Goal: Task Accomplishment & Management: Manage account settings

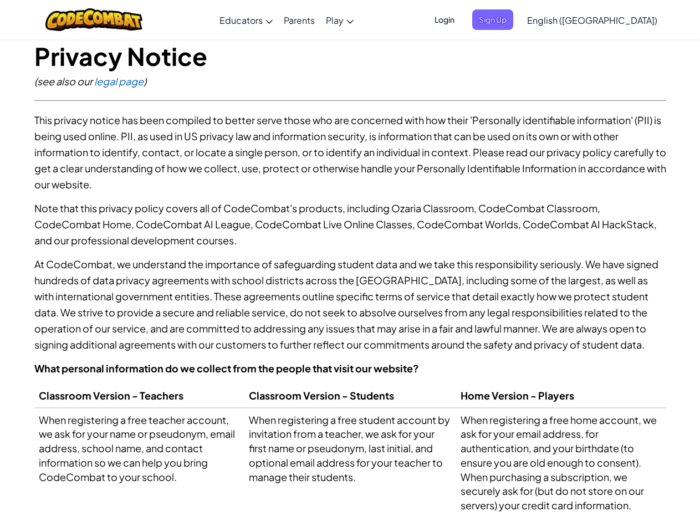
click at [350, 266] on p "At CodeCombat, we understand the importance of safeguarding student data and we…" at bounding box center [350, 304] width 632 height 96
click at [461, 19] on span "Login" at bounding box center [444, 19] width 33 height 20
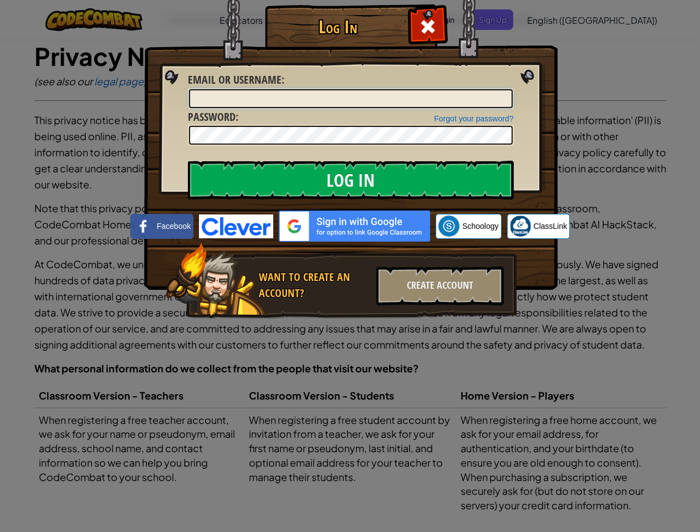
click at [511, 89] on input "Email or Username :" at bounding box center [351, 98] width 324 height 19
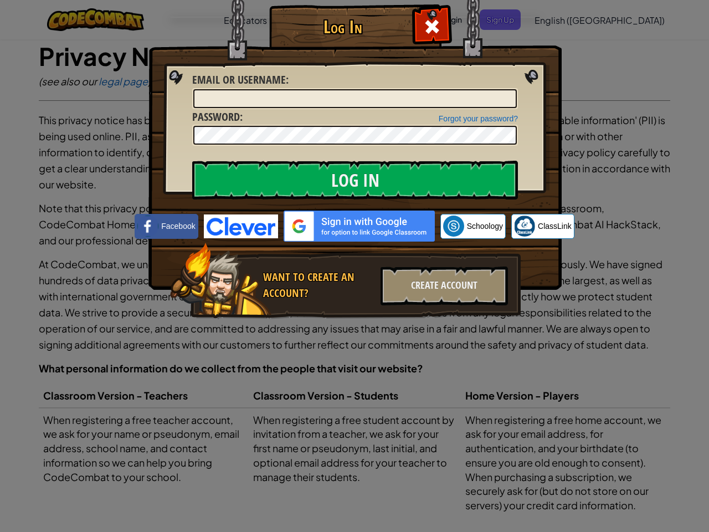
click at [560, 19] on div "Log In Unknown Error Email or Username : Forgot your password? Password : Log I…" at bounding box center [354, 266] width 709 height 532
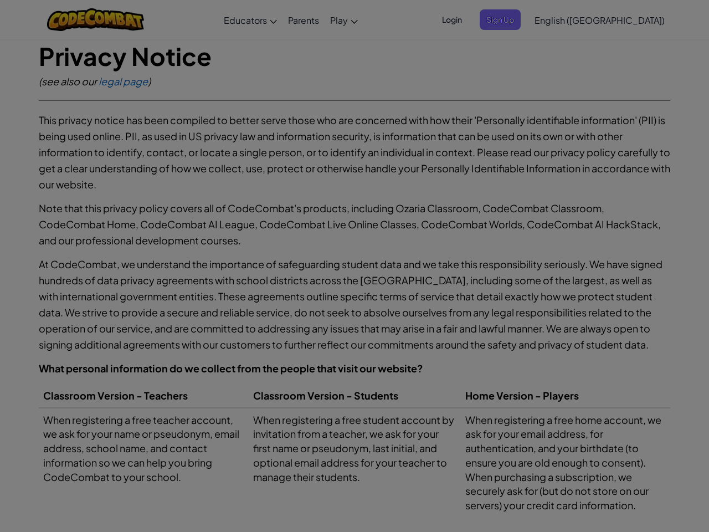
click at [560, 19] on div "Log In Unknown Error Email or Username : Forgot your password? Password : Log I…" at bounding box center [354, 266] width 709 height 532
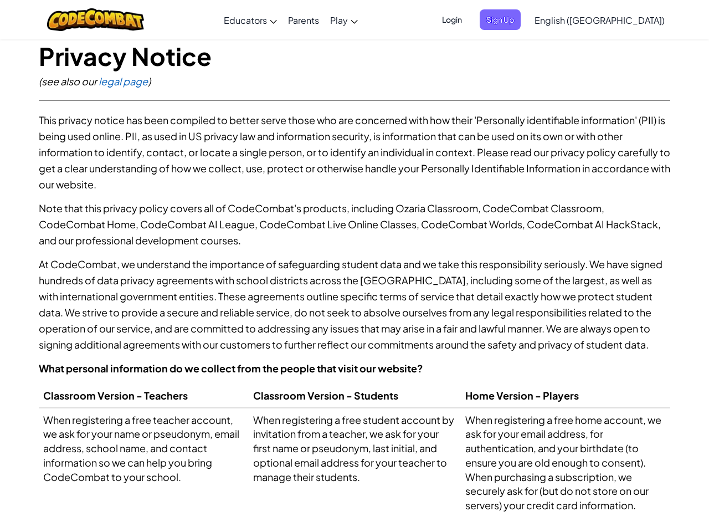
click at [619, 20] on span "English ([GEOGRAPHIC_DATA])" at bounding box center [600, 20] width 130 height 12
